Goal: Information Seeking & Learning: Find specific fact

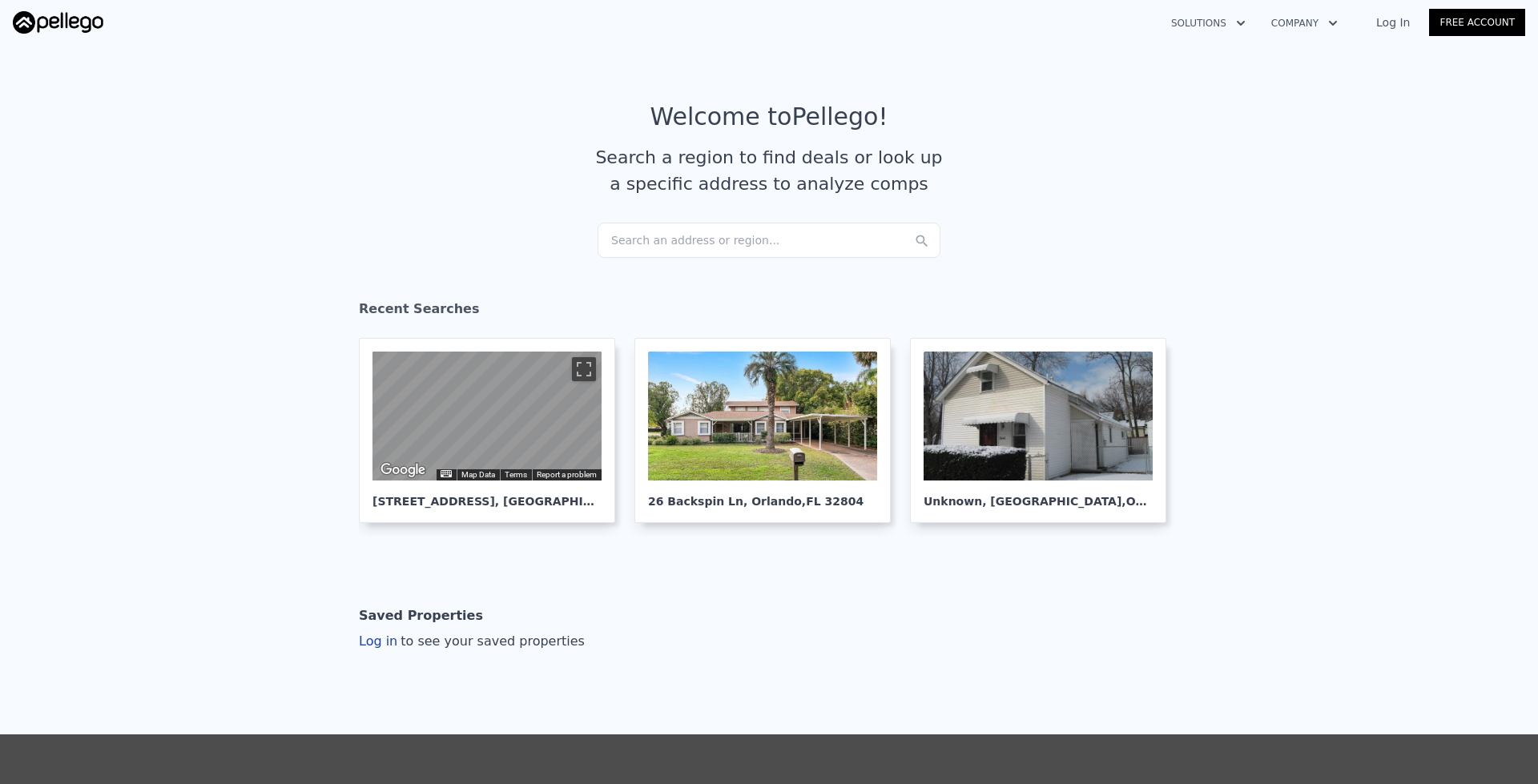
click at [770, 221] on article "Welcome to Pellego ! Search a region to find deals or look up a specific addres…" at bounding box center [769, 163] width 1025 height 120
click at [771, 238] on div "Search an address or region..." at bounding box center [769, 240] width 343 height 35
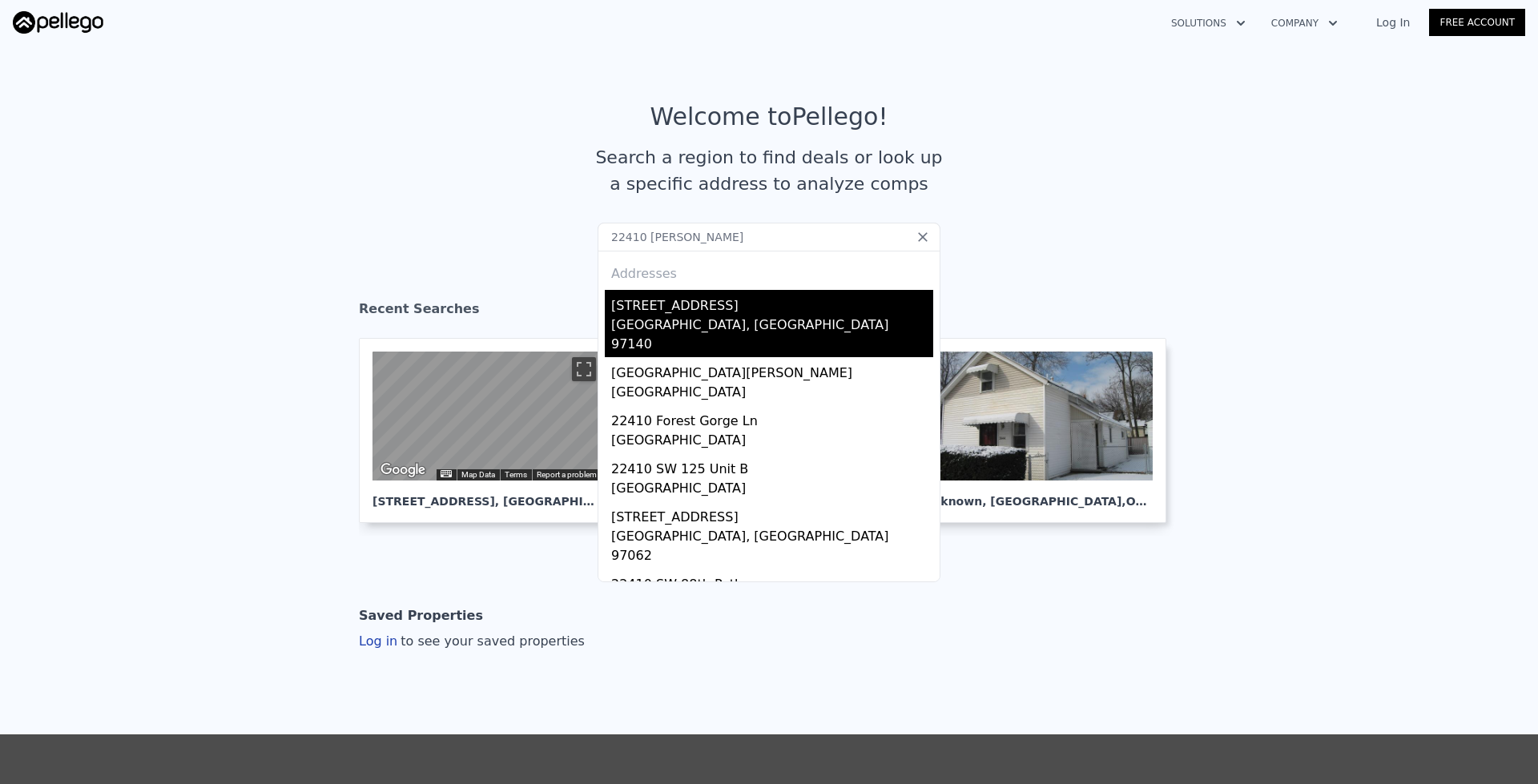
type input "22410 [PERSON_NAME]"
click at [676, 319] on div "[GEOGRAPHIC_DATA], [GEOGRAPHIC_DATA] 97140" at bounding box center [772, 336] width 322 height 42
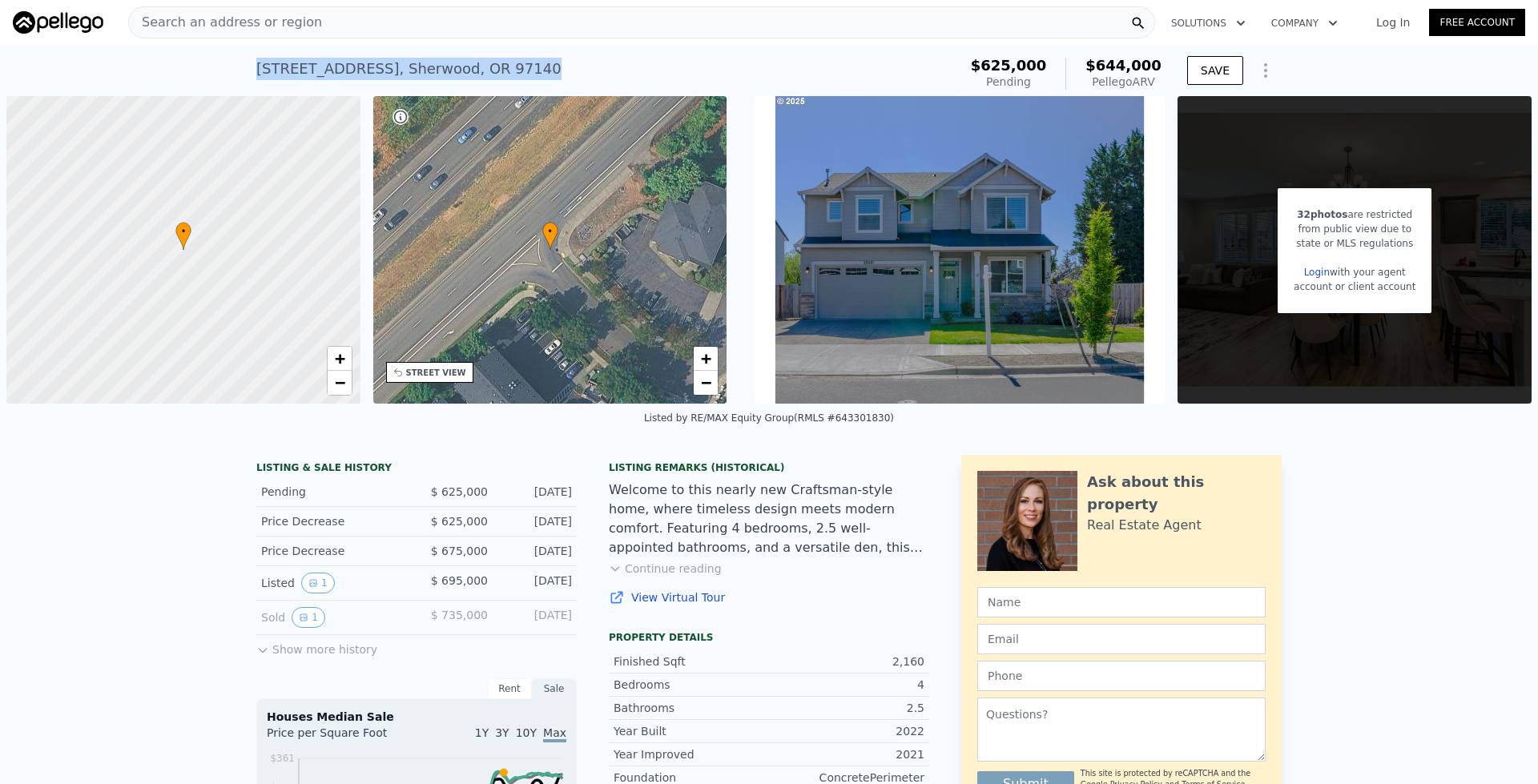
drag, startPoint x: 371, startPoint y: 92, endPoint x: 251, endPoint y: 80, distance: 120.6
click at [256, 80] on div "[STREET_ADDRESS] Pending from $625k (~ARV $644k )" at bounding box center [604, 73] width 695 height 45
copy div "[STREET_ADDRESS]"
